Goal: Download file/media

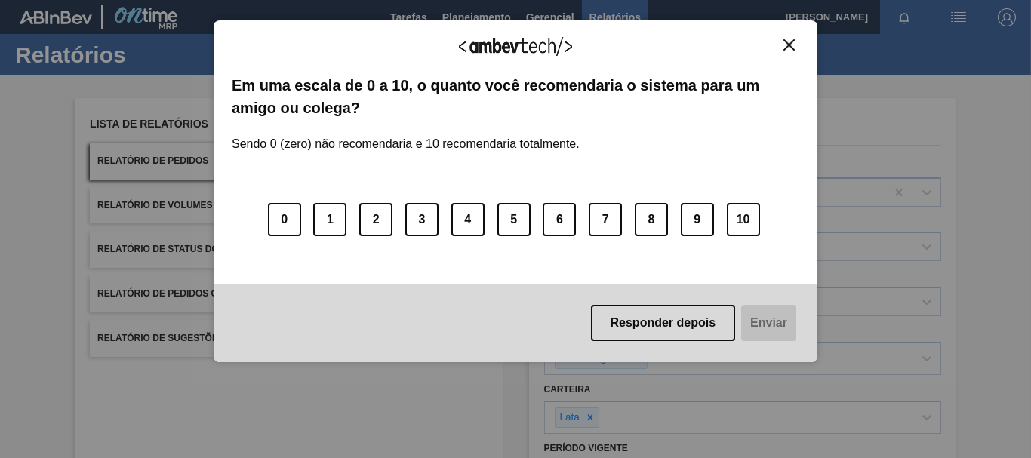
click at [795, 45] on button "Close" at bounding box center [789, 44] width 20 height 13
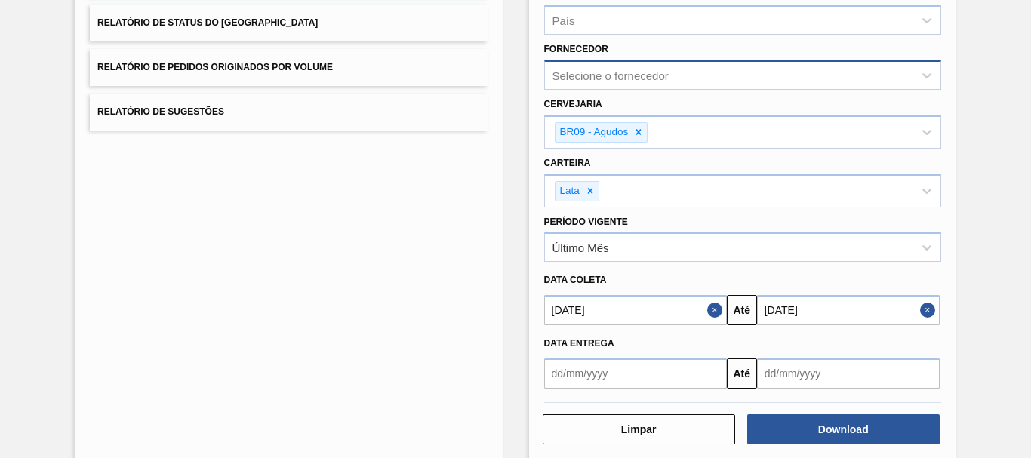
scroll to position [248, 0]
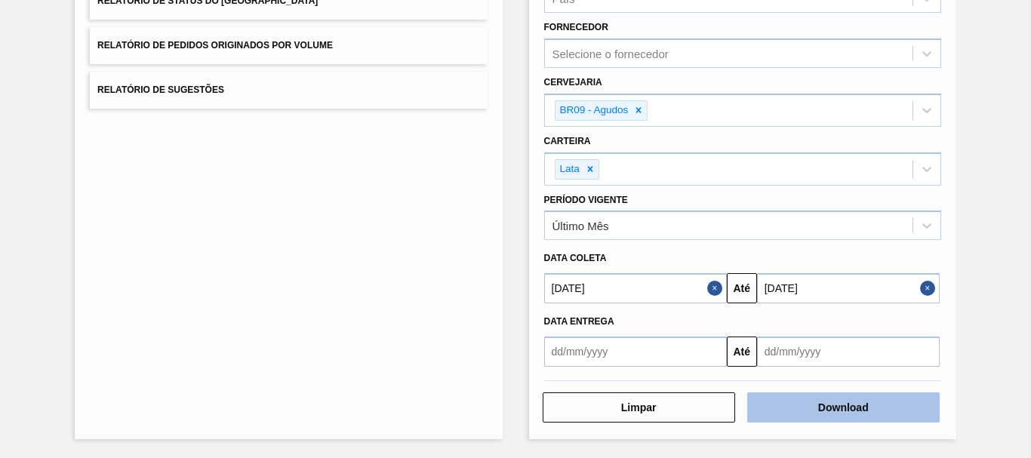
click at [795, 398] on button "Download" at bounding box center [843, 407] width 192 height 30
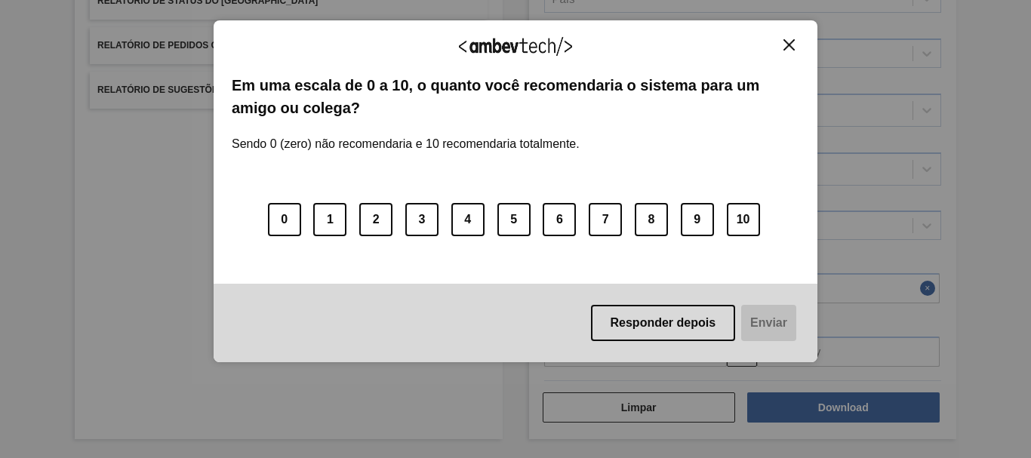
click at [789, 42] on img "Close" at bounding box center [788, 44] width 11 height 11
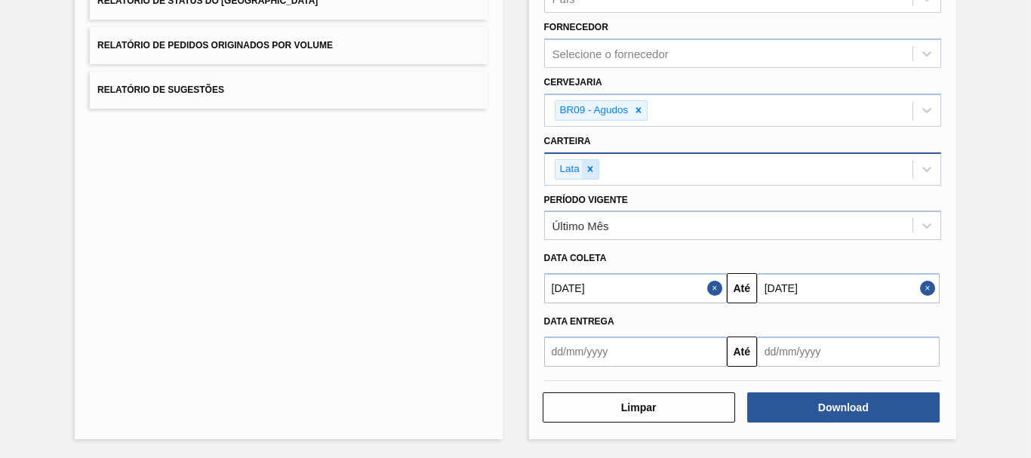
click at [595, 168] on div at bounding box center [590, 169] width 17 height 19
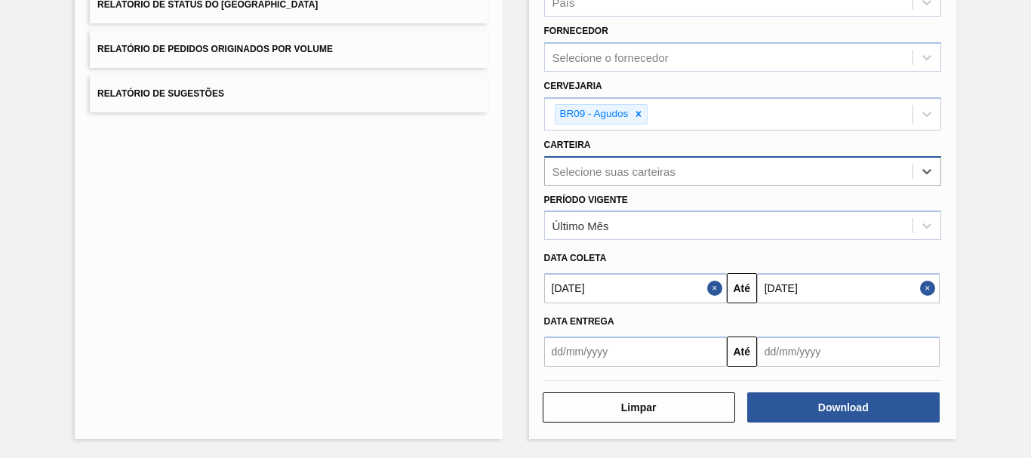
scroll to position [245, 0]
click at [720, 289] on button "Close" at bounding box center [717, 288] width 20 height 30
click at [677, 228] on div "Último Mês" at bounding box center [729, 226] width 368 height 22
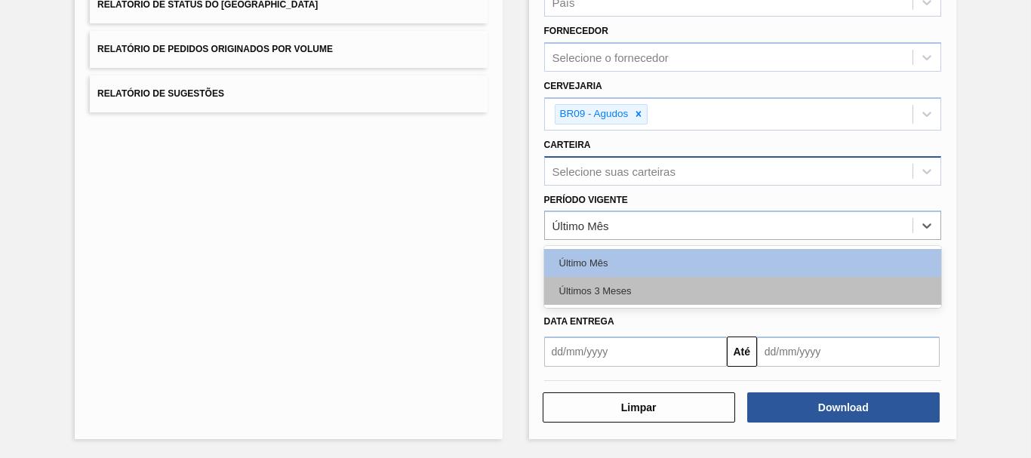
click at [662, 280] on div "Últimos 3 Meses" at bounding box center [742, 291] width 397 height 28
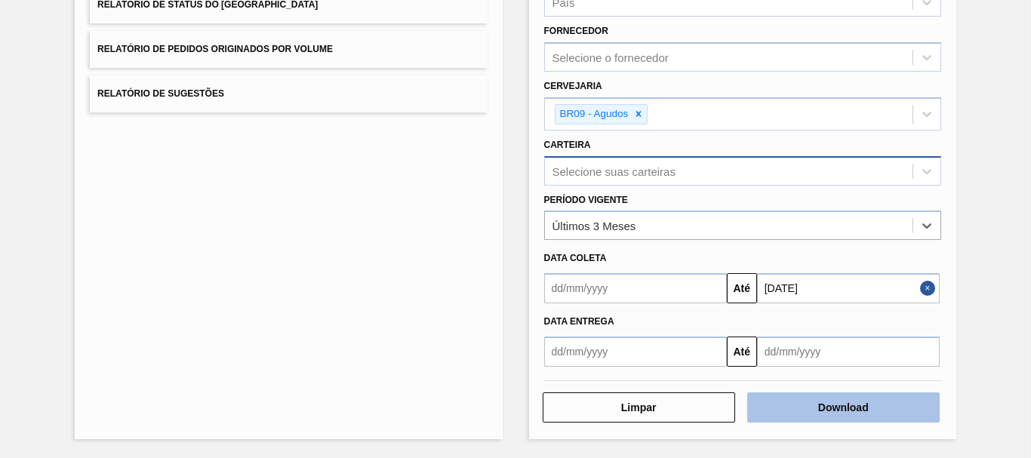
click at [817, 416] on button "Download" at bounding box center [843, 407] width 192 height 30
